Goal: Task Accomplishment & Management: Complete application form

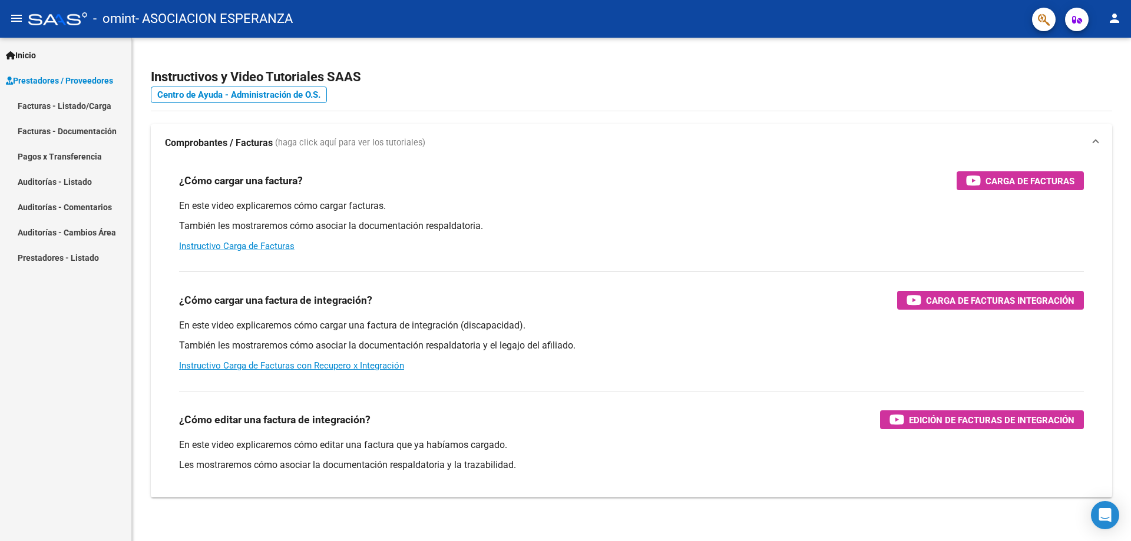
click at [54, 131] on link "Facturas - Documentación" at bounding box center [65, 130] width 131 height 25
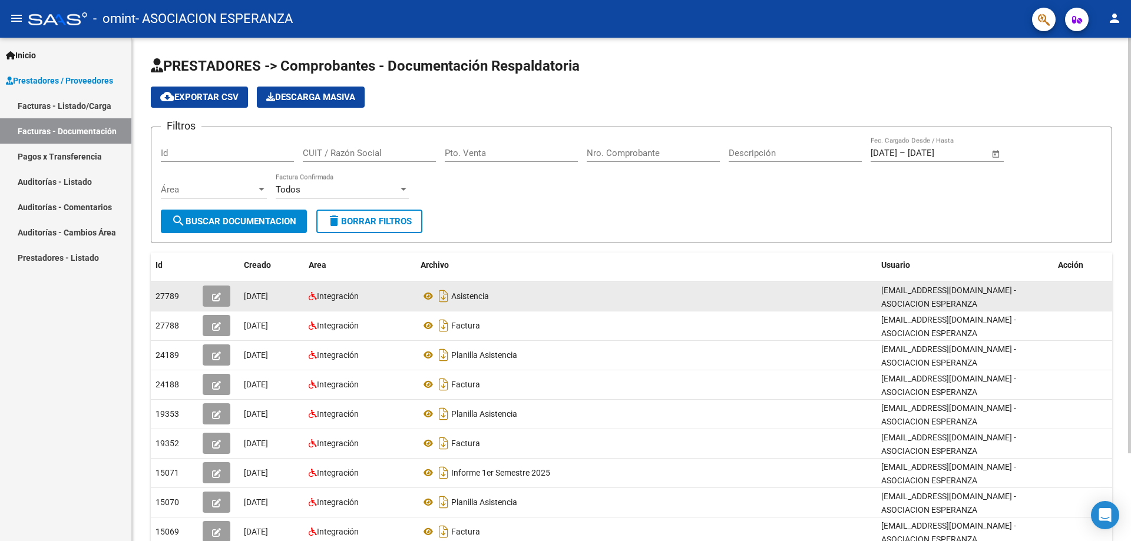
click at [217, 296] on icon "button" at bounding box center [216, 297] width 9 height 9
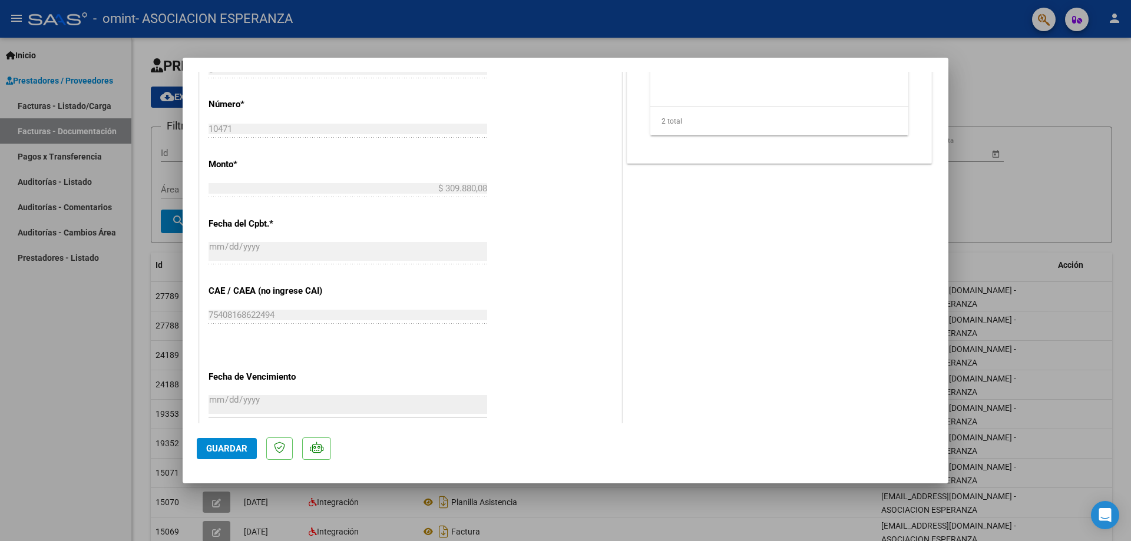
scroll to position [530, 0]
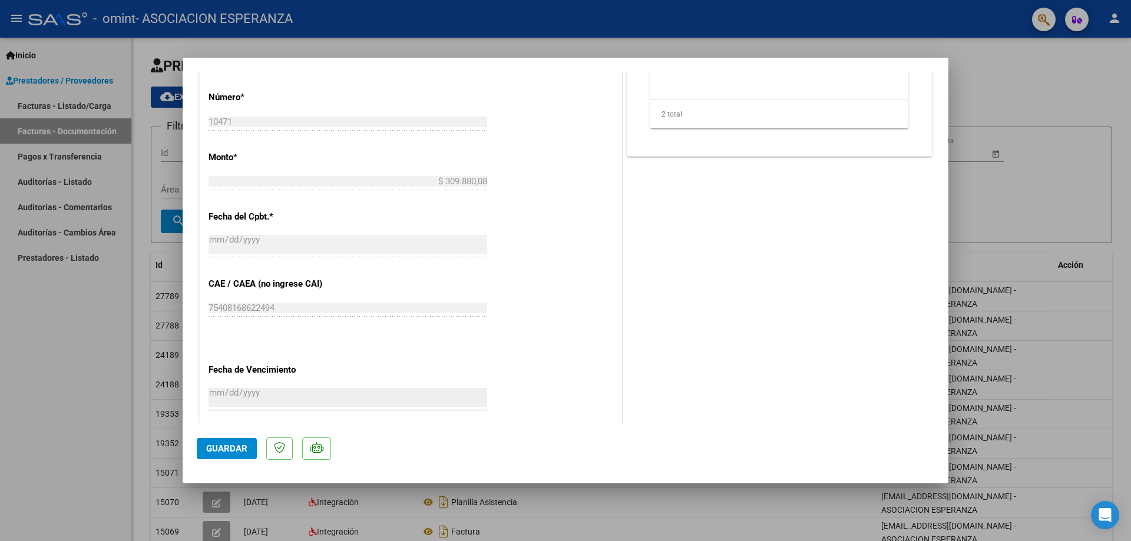
click at [1029, 61] on div at bounding box center [565, 270] width 1131 height 541
type input "$ 0,00"
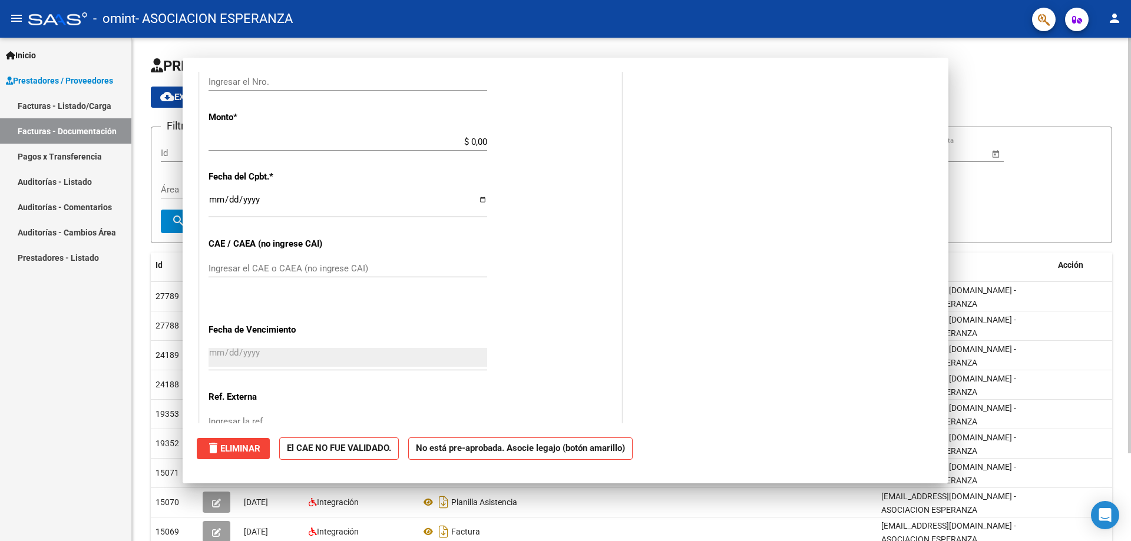
scroll to position [0, 0]
